Goal: Transaction & Acquisition: Download file/media

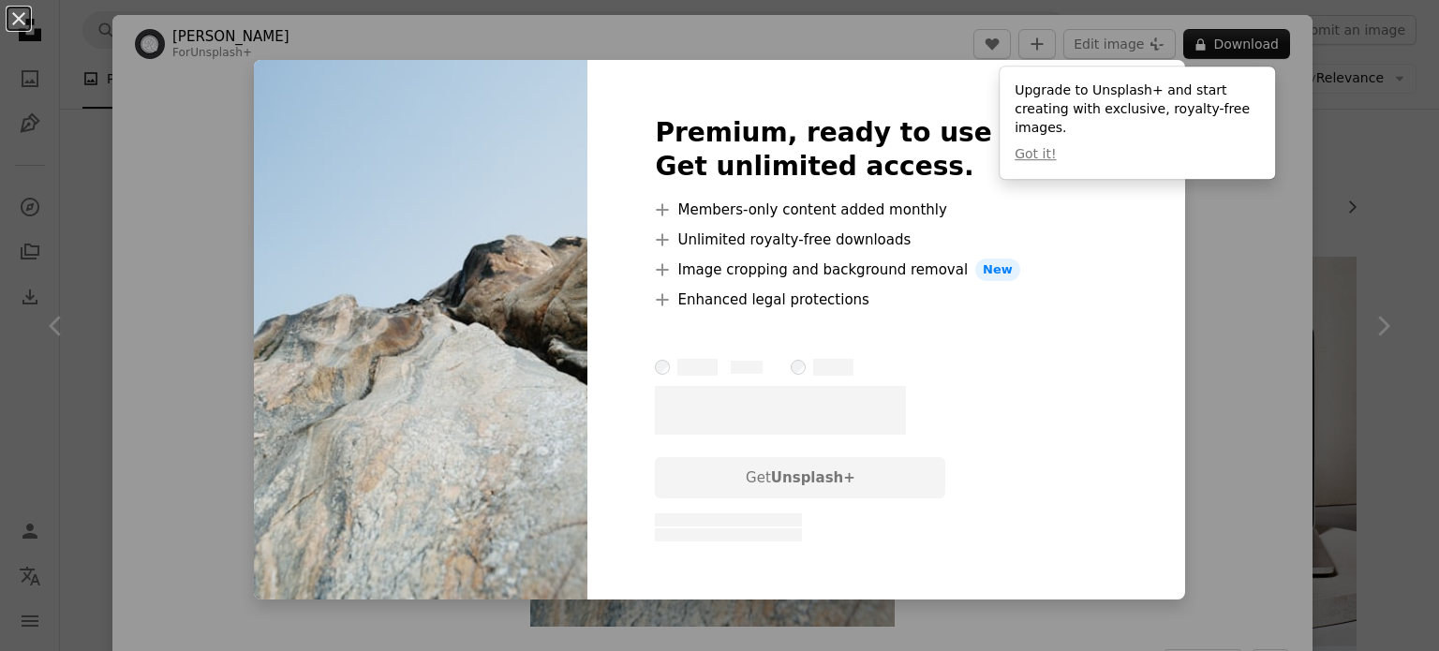
click at [1247, 171] on div "Upgrade to Unsplash+ and start creating with exclusive, royalty-free images. Go…" at bounding box center [1137, 123] width 275 height 112
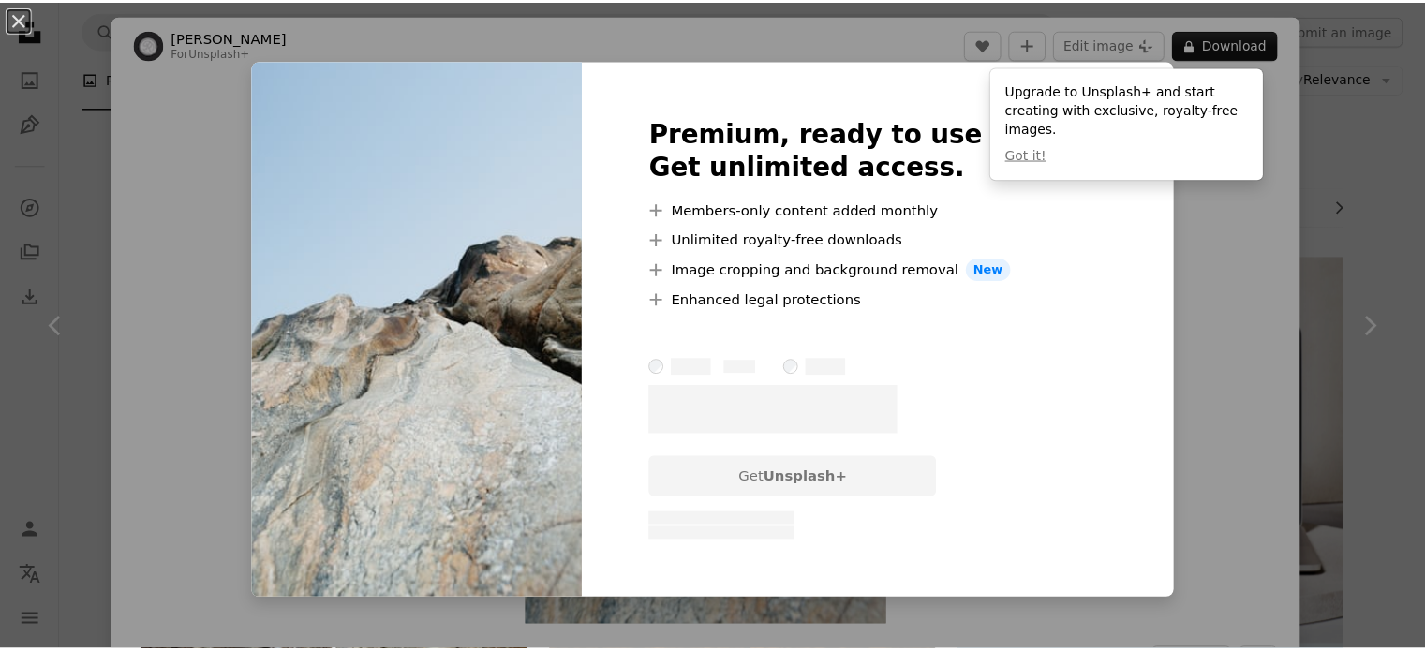
scroll to position [1405, 0]
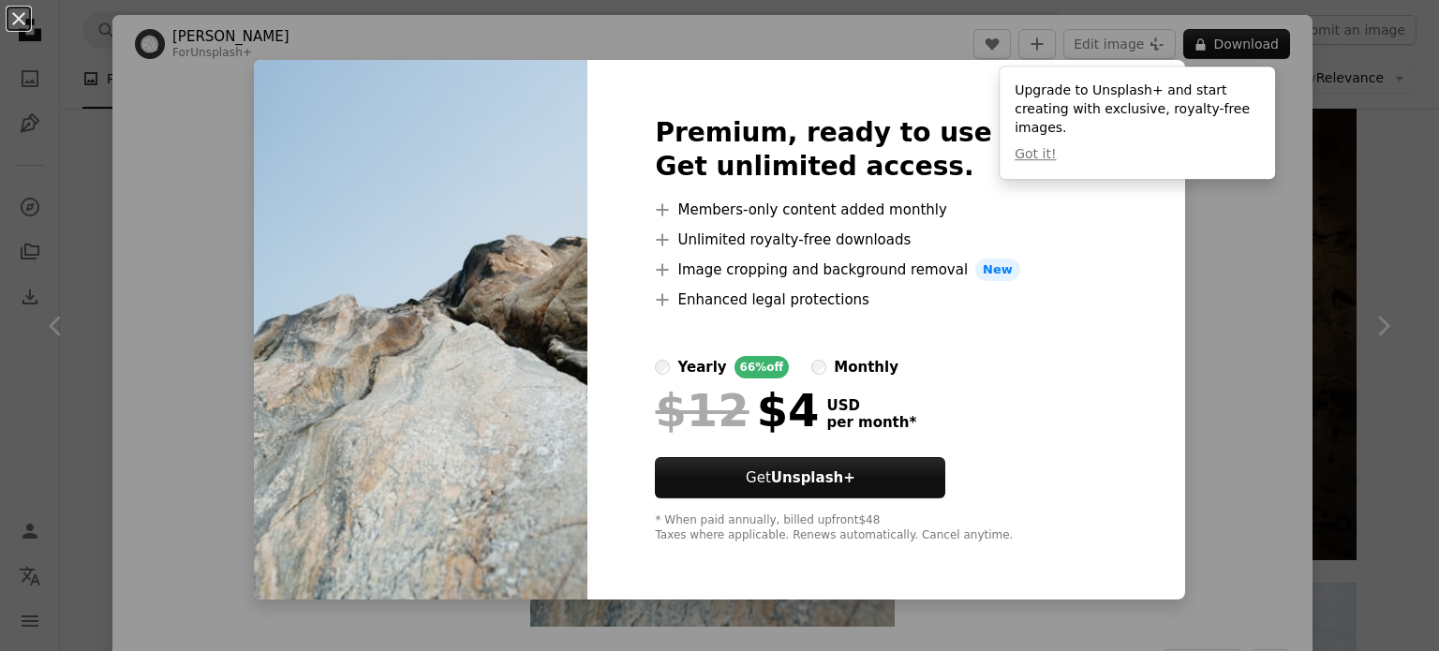
drag, startPoint x: 1368, startPoint y: 148, endPoint x: 1371, endPoint y: 157, distance: 9.8
click at [1370, 148] on div "An X shape Premium, ready to use images. Get unlimited access. A plus sign Memb…" at bounding box center [719, 325] width 1439 height 651
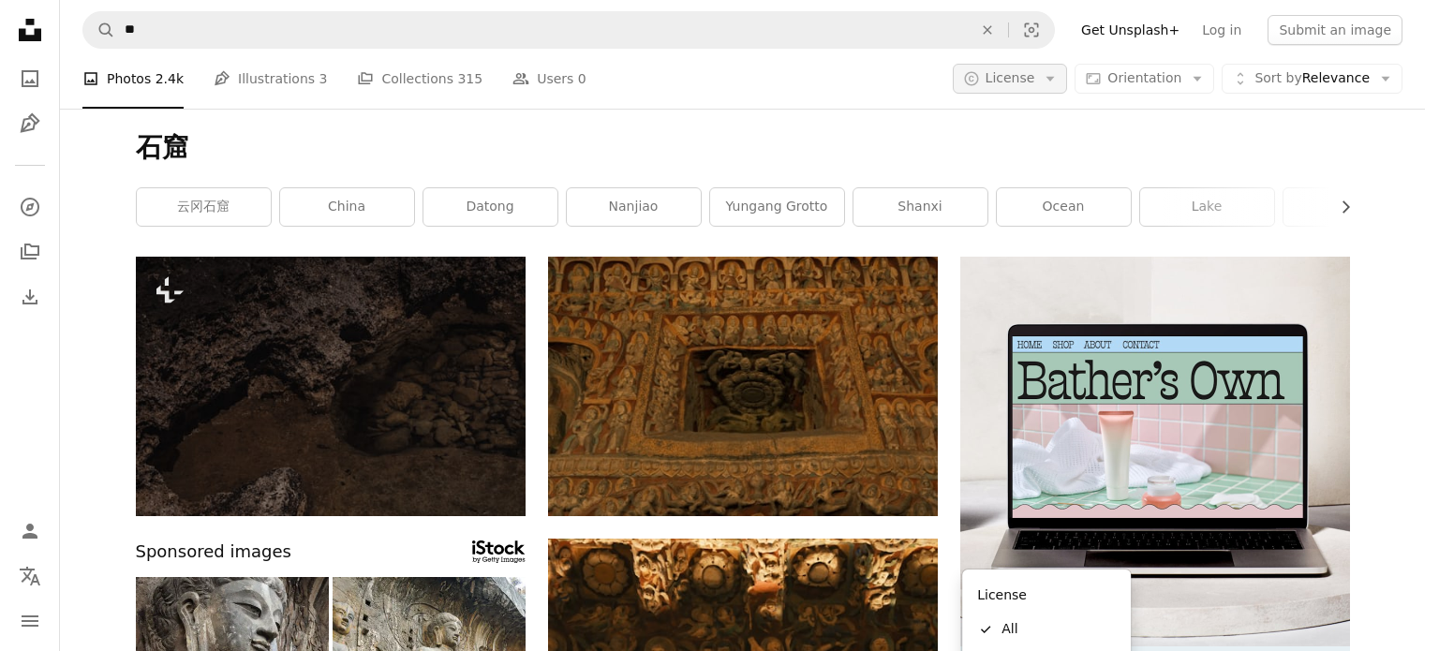
click at [1020, 70] on span "License" at bounding box center [1011, 77] width 50 height 15
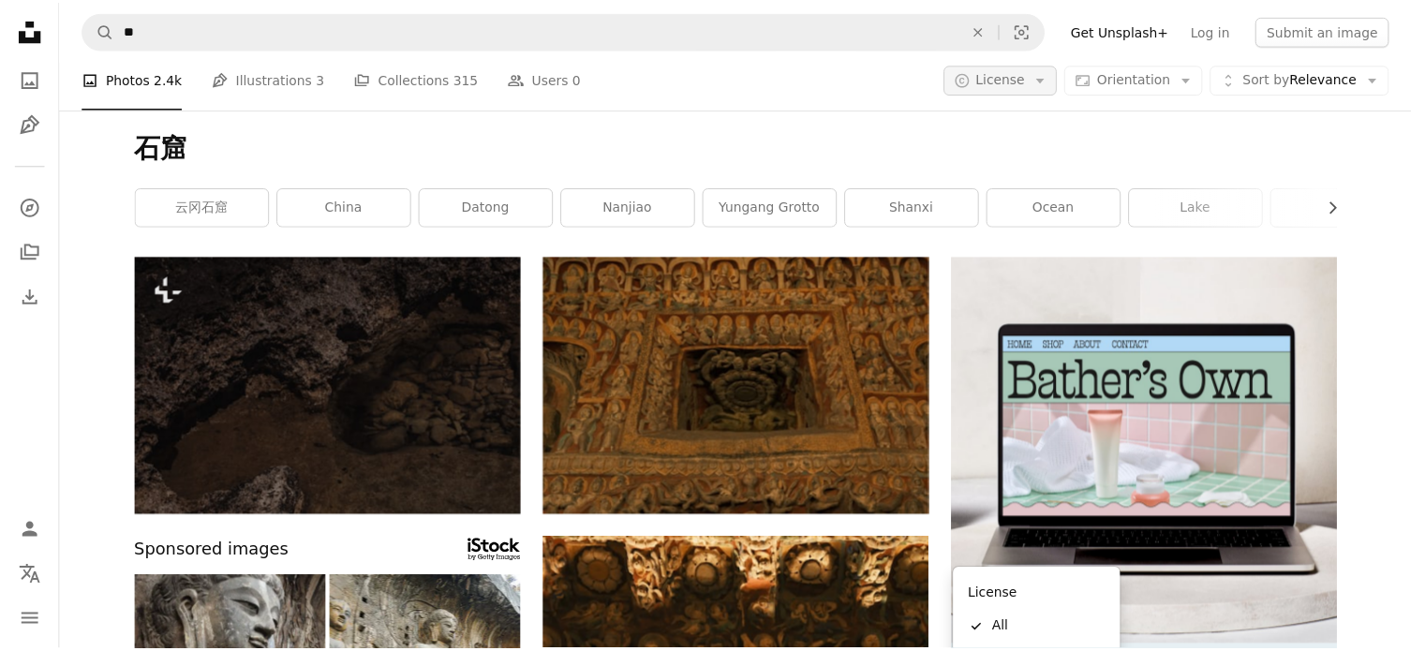
scroll to position [468, 0]
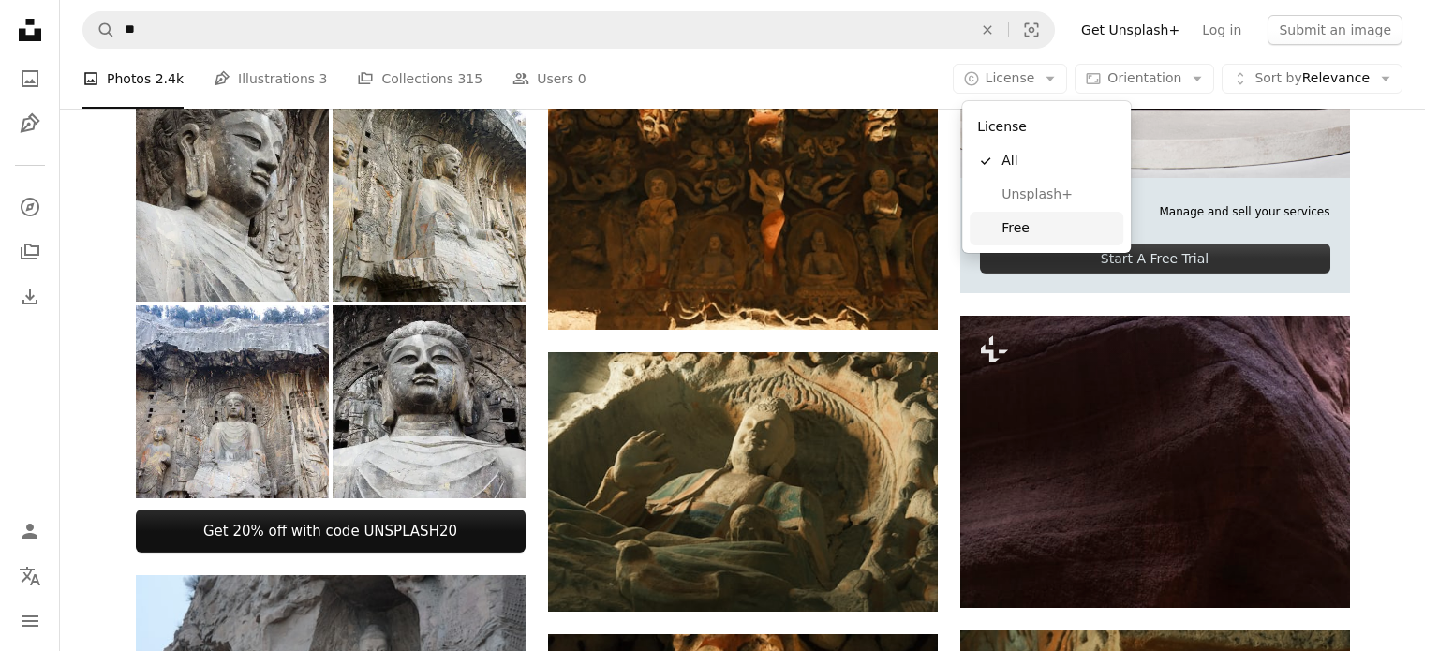
click at [1017, 237] on span "Free" at bounding box center [1058, 228] width 114 height 19
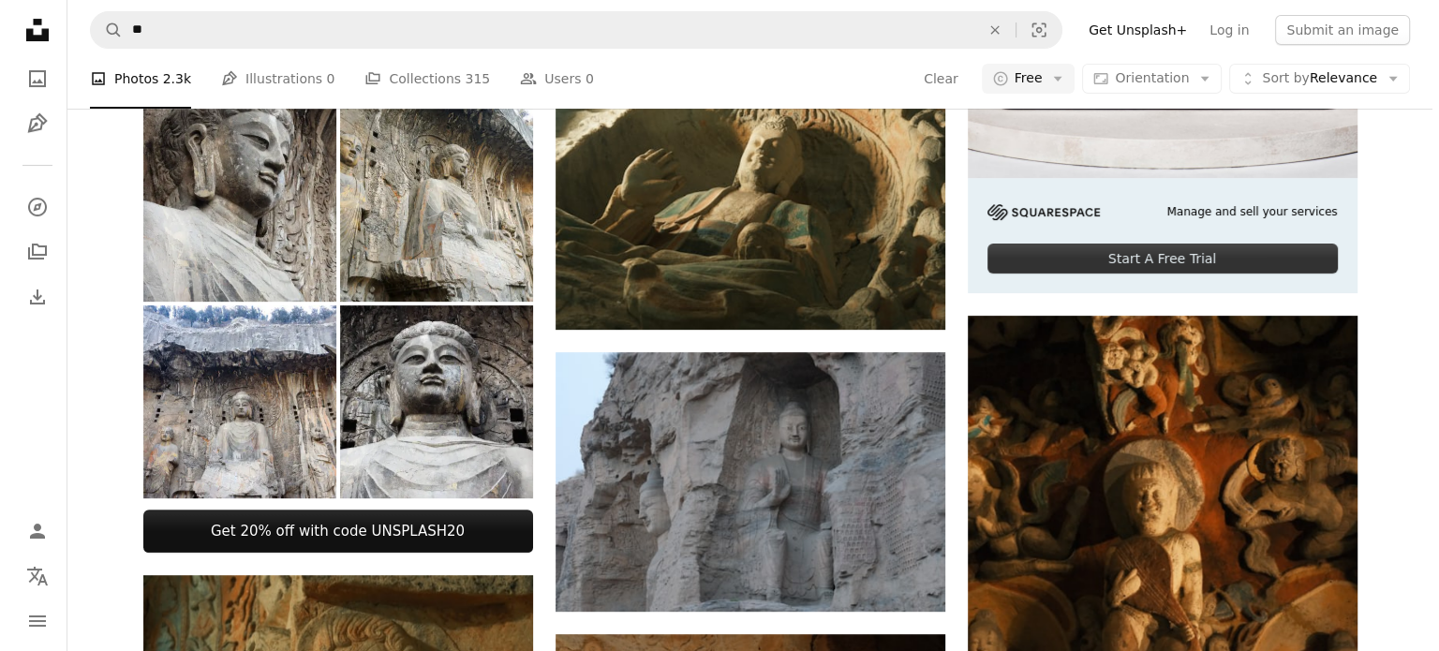
scroll to position [6645, 0]
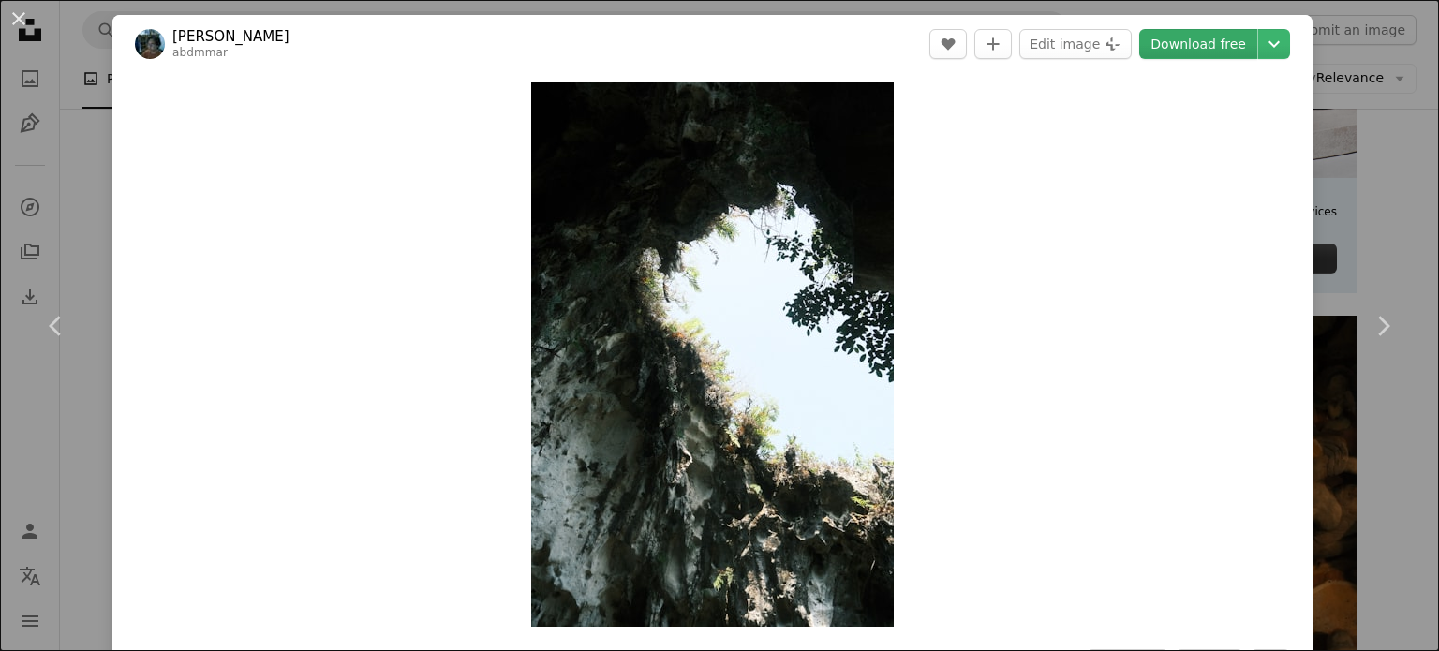
click at [1199, 42] on link "Download free" at bounding box center [1198, 44] width 118 height 30
